Goal: Book appointment/travel/reservation

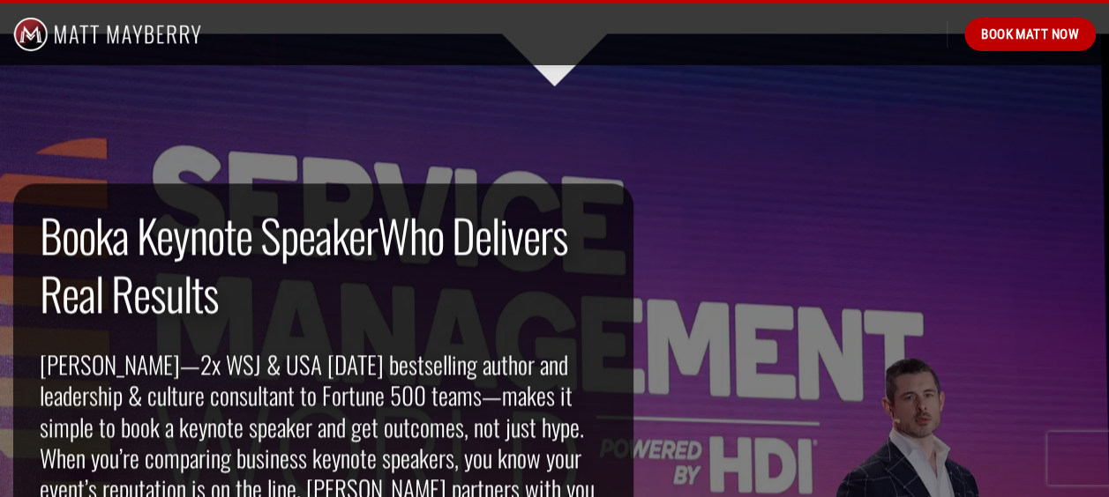
scroll to position [1058, 0]
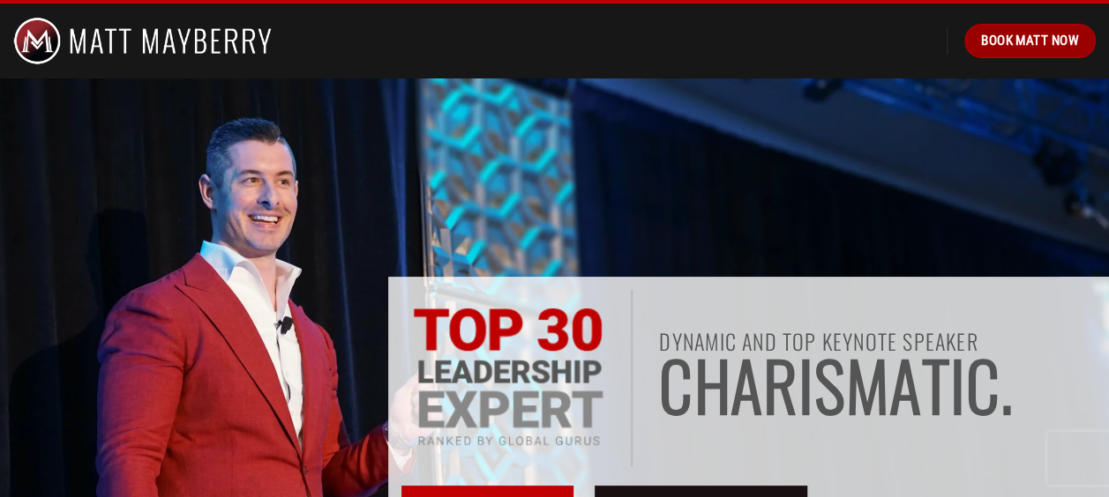
click at [1016, 51] on link "Book Matt Now" at bounding box center [1029, 41] width 131 height 34
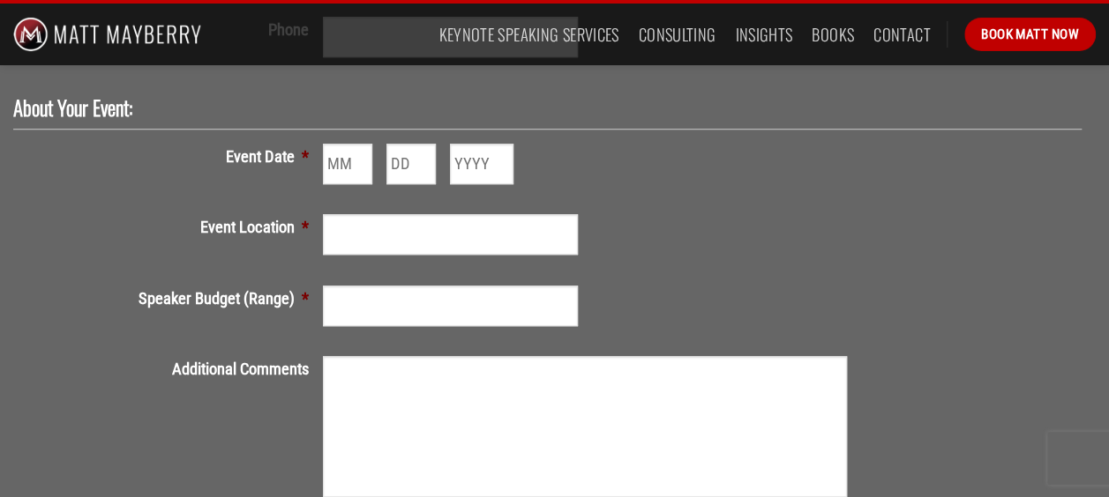
scroll to position [706, 0]
